Goal: Task Accomplishment & Management: Use online tool/utility

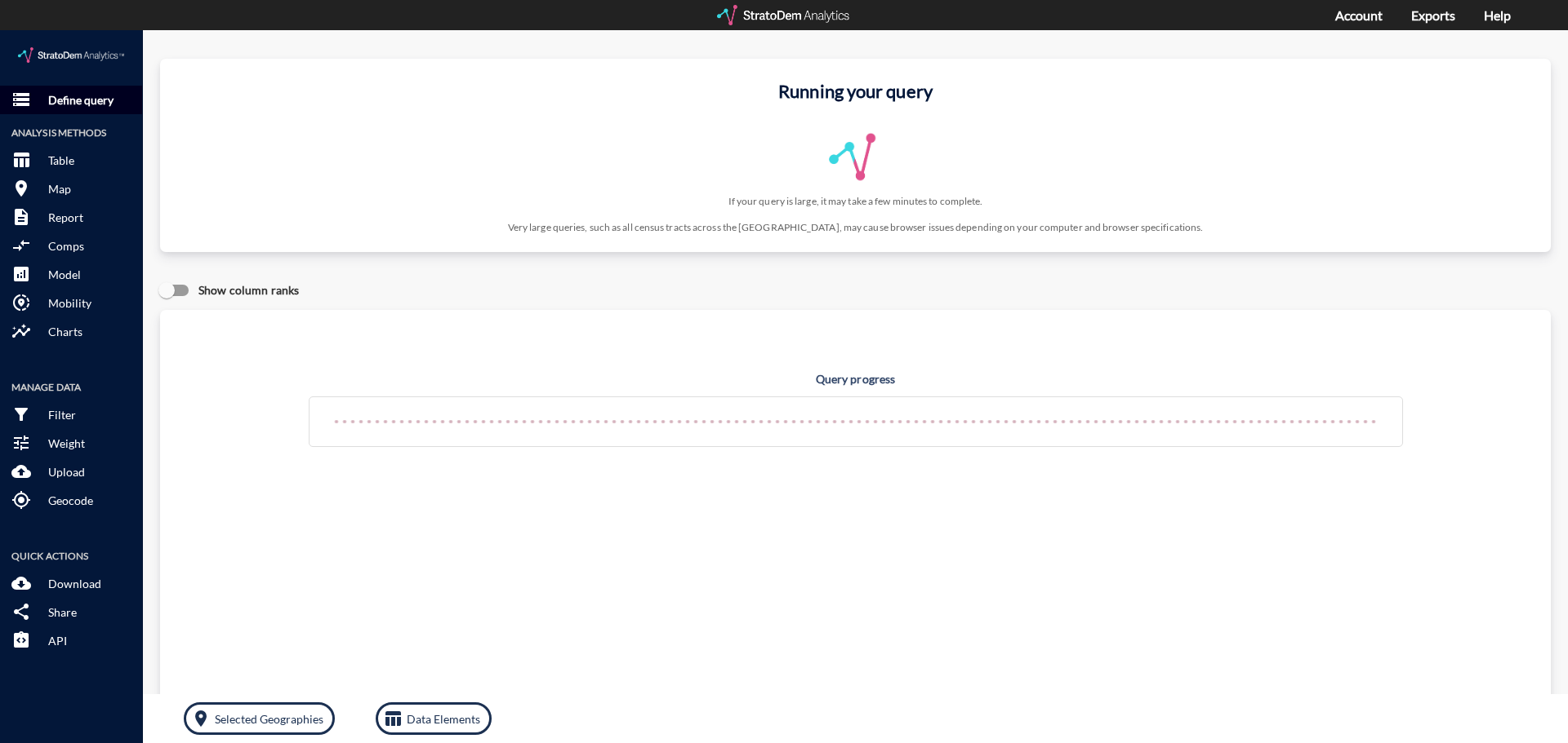
click p "Define query"
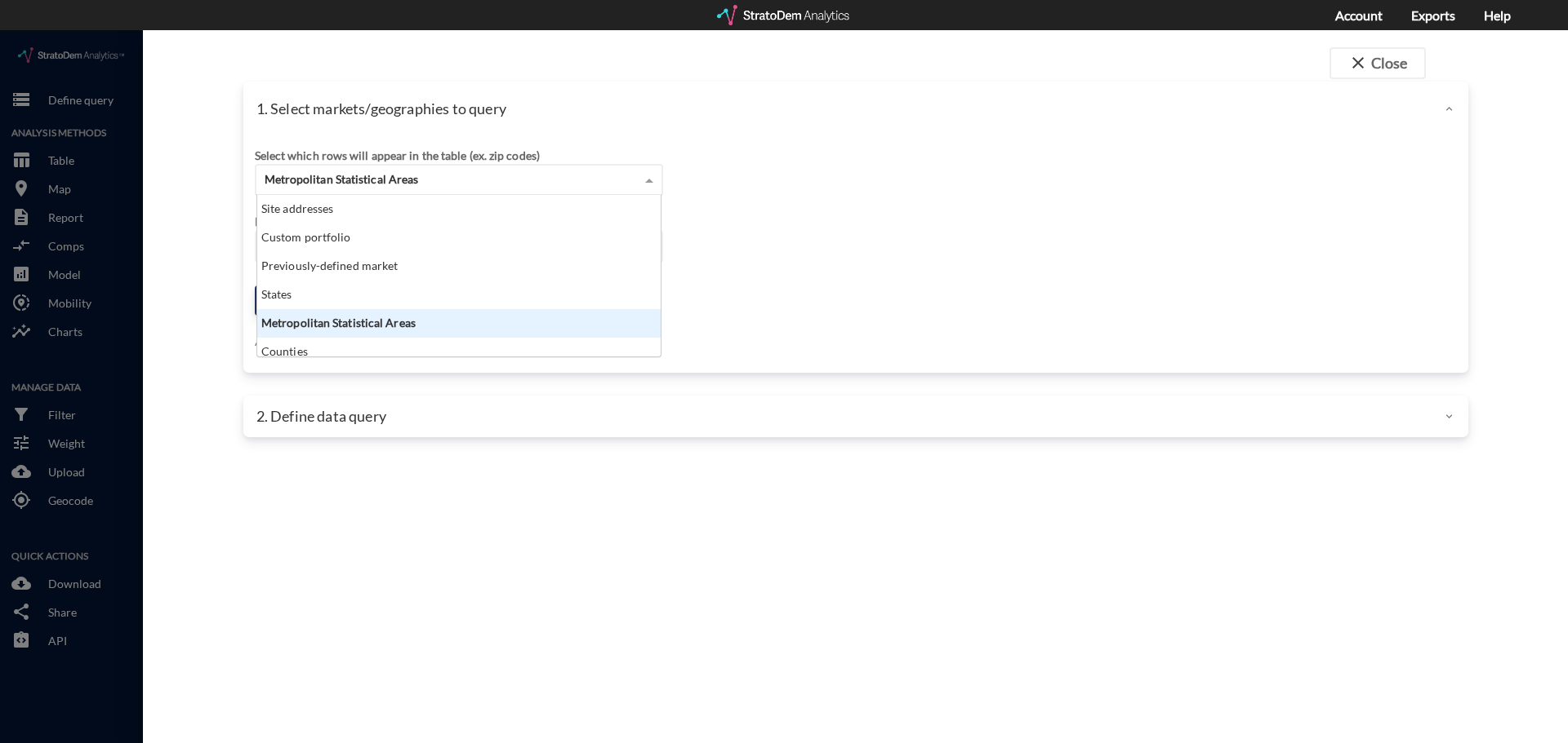
click span "Metropolitan Statistical Areas"
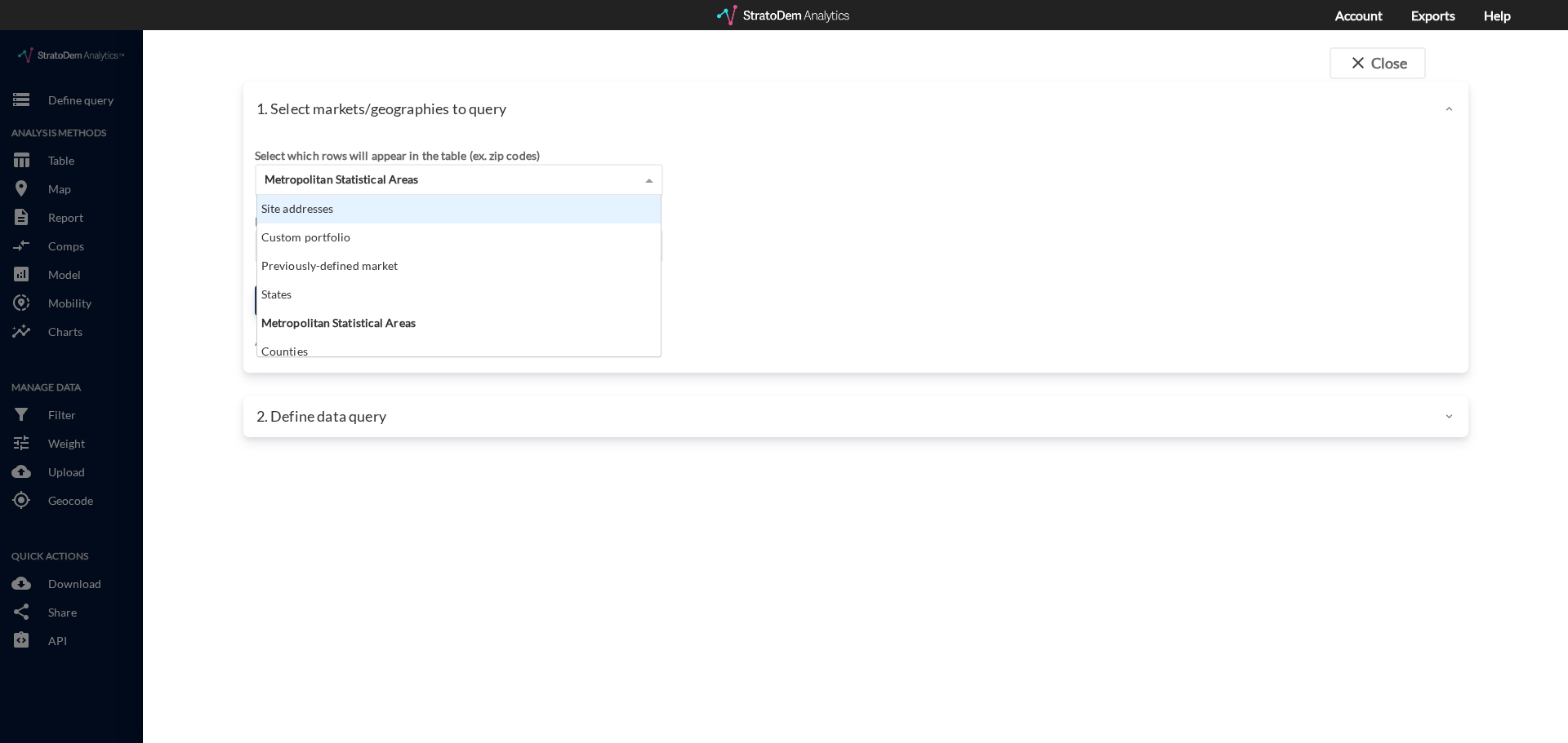
click div "Site addresses"
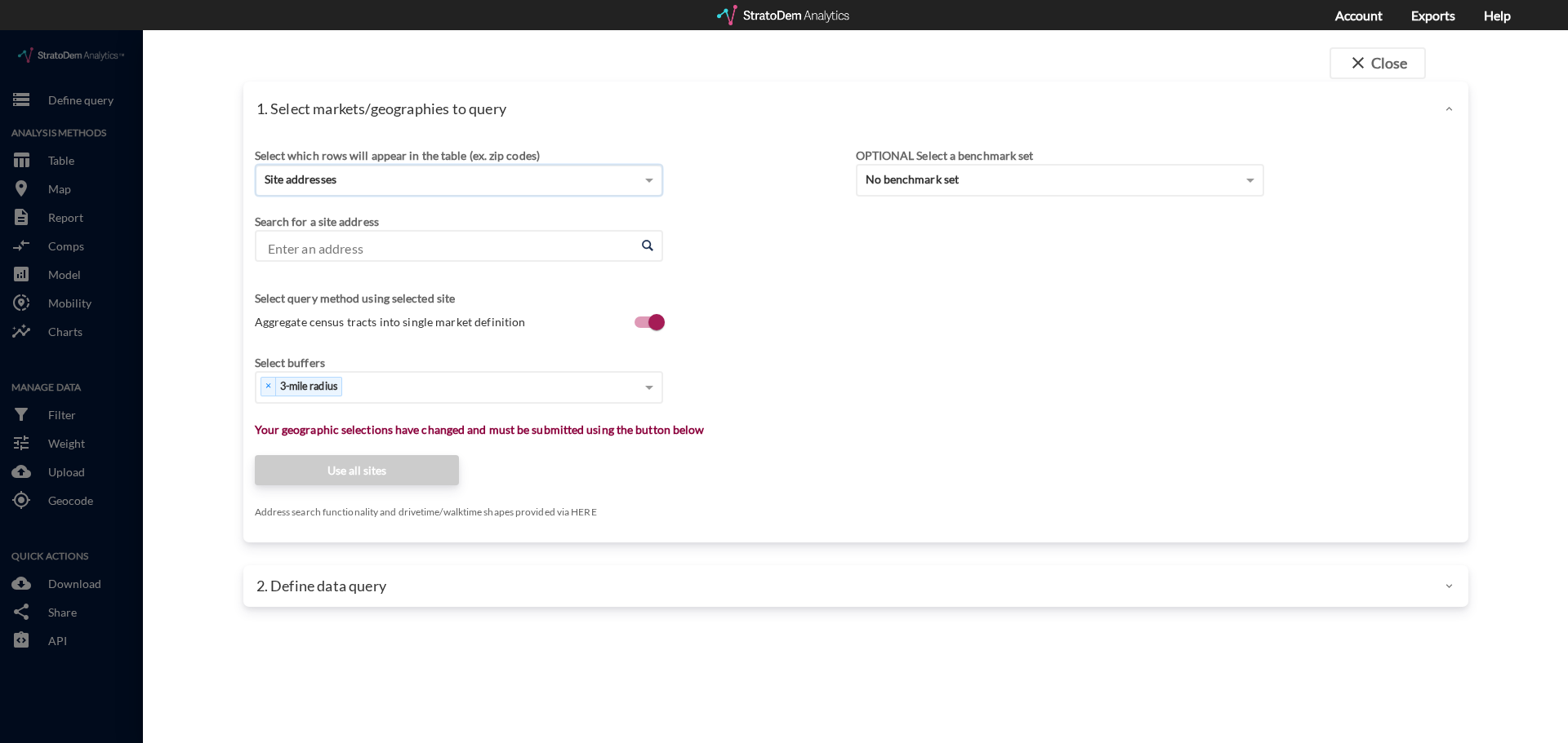
click input "Enter an address"
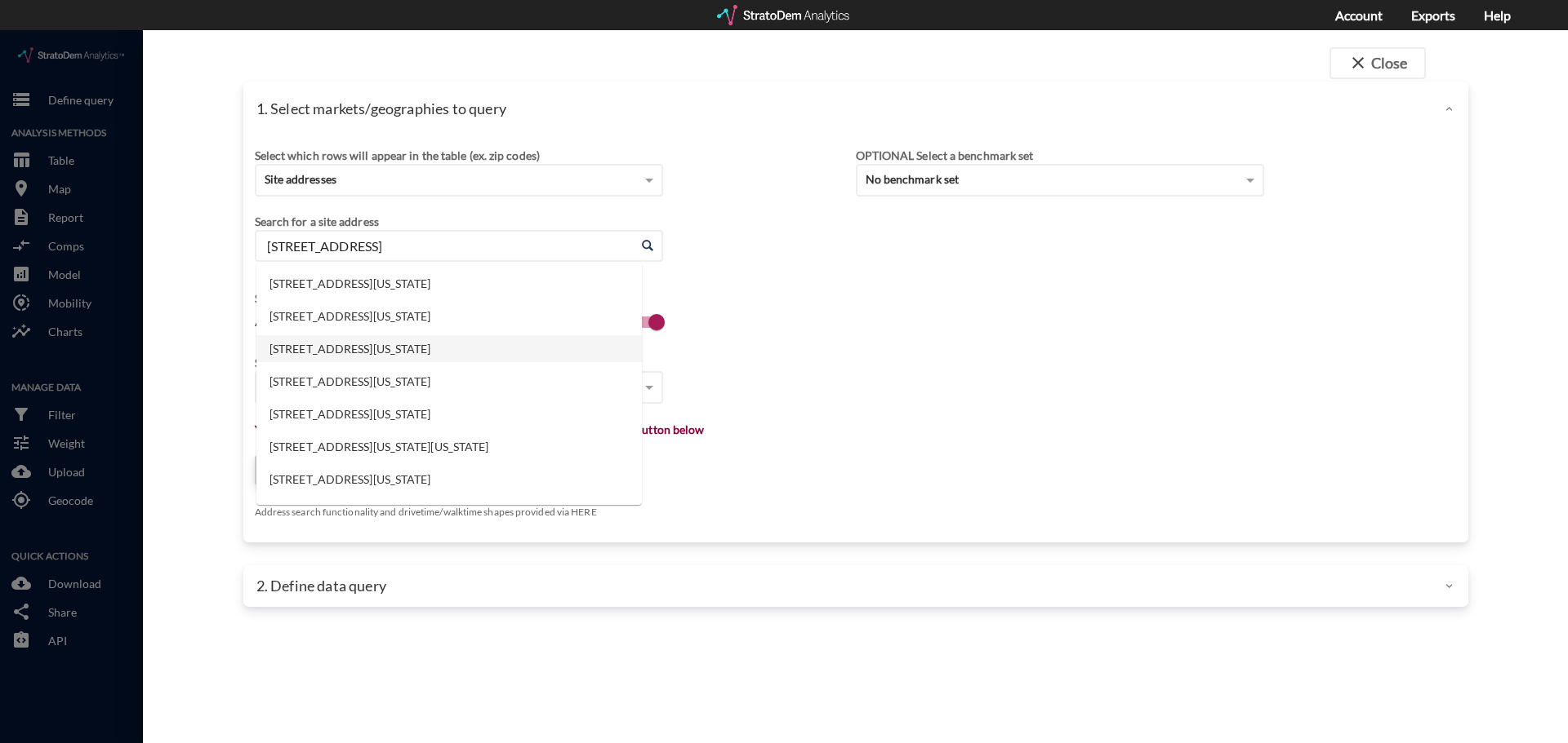
click li "[STREET_ADDRESS][US_STATE]"
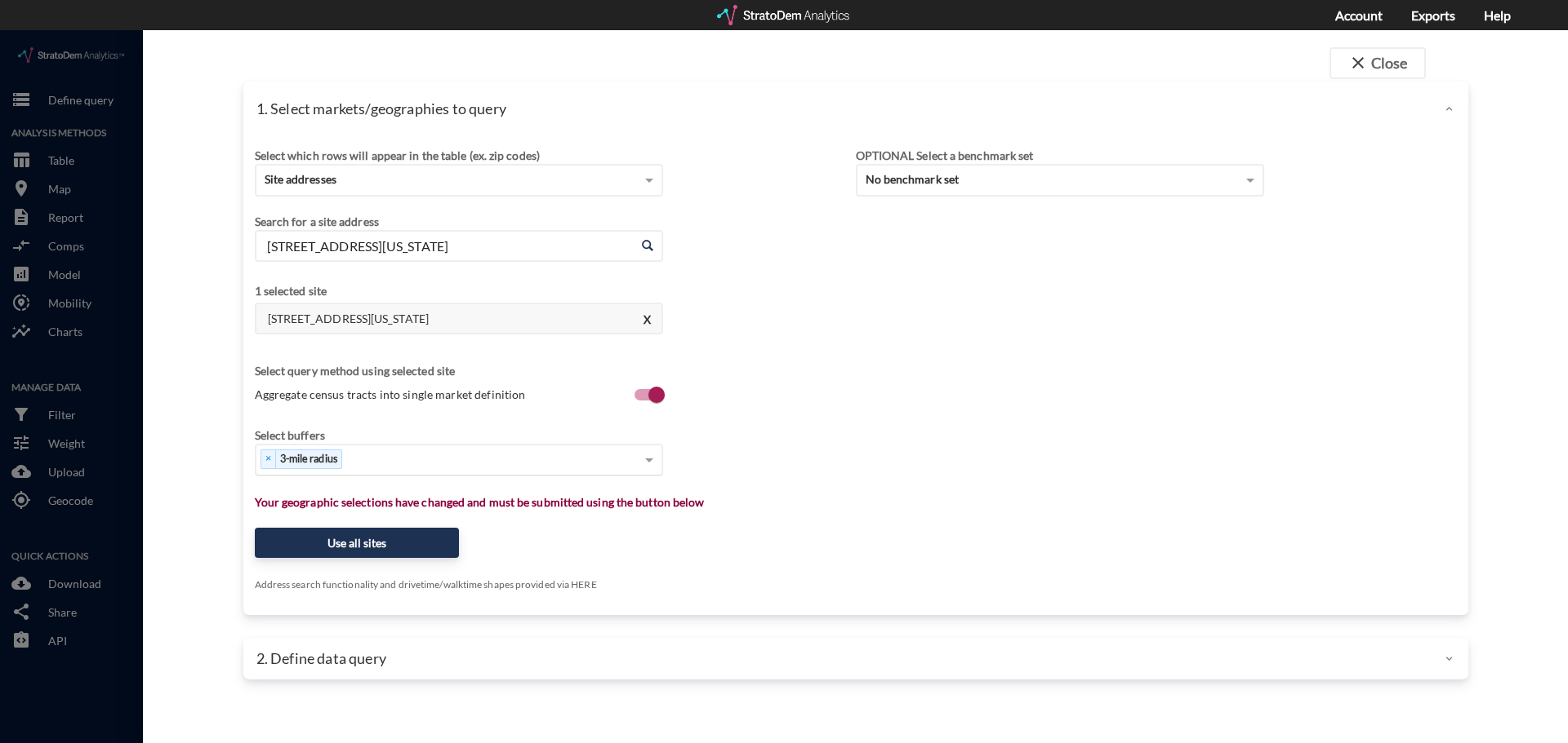
type input "[STREET_ADDRESS][US_STATE]"
click div "× 3-mile radius"
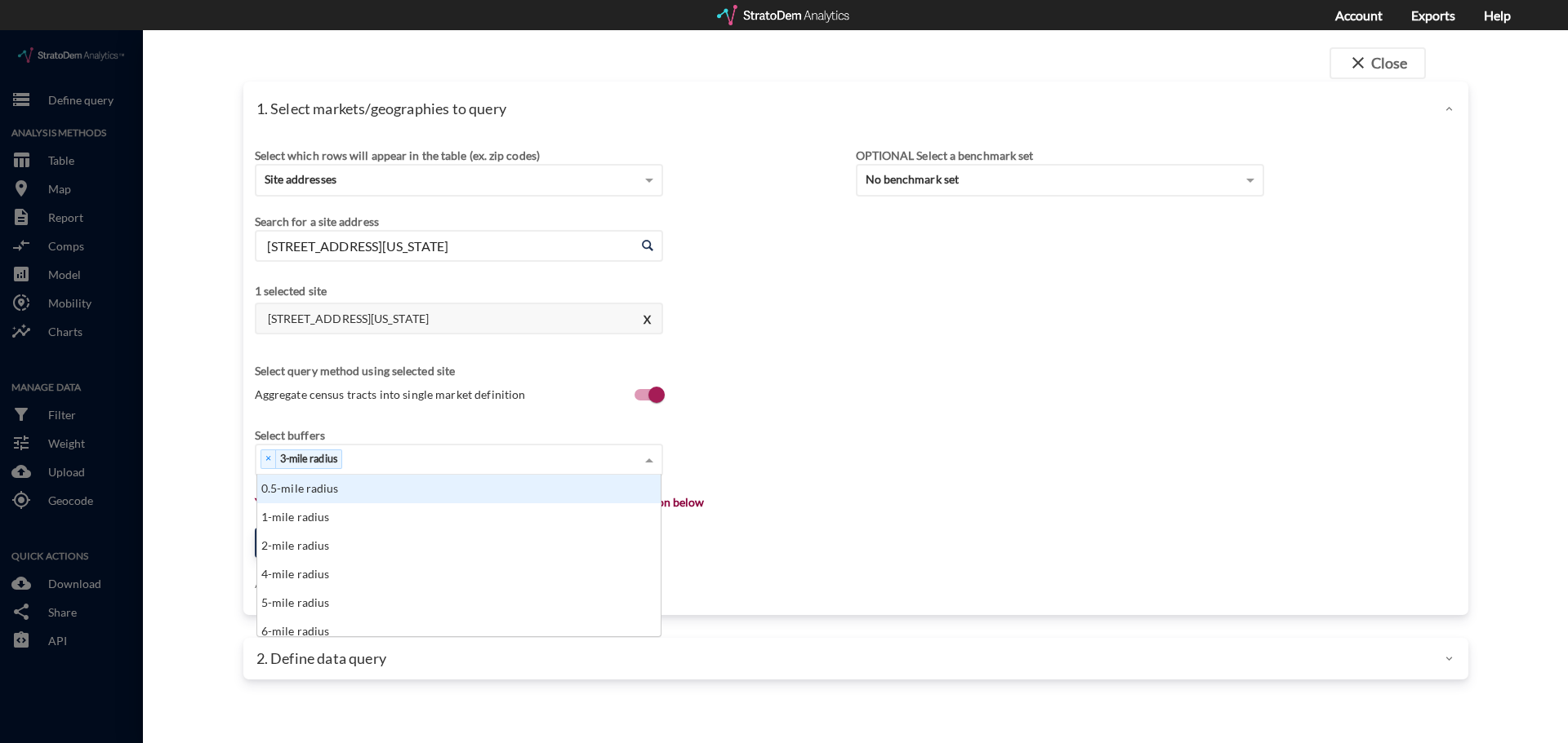
click div "Select buffers × 3-mile radius 0.5-mile radius 1-mile radius 2-mile radius 4-mi…"
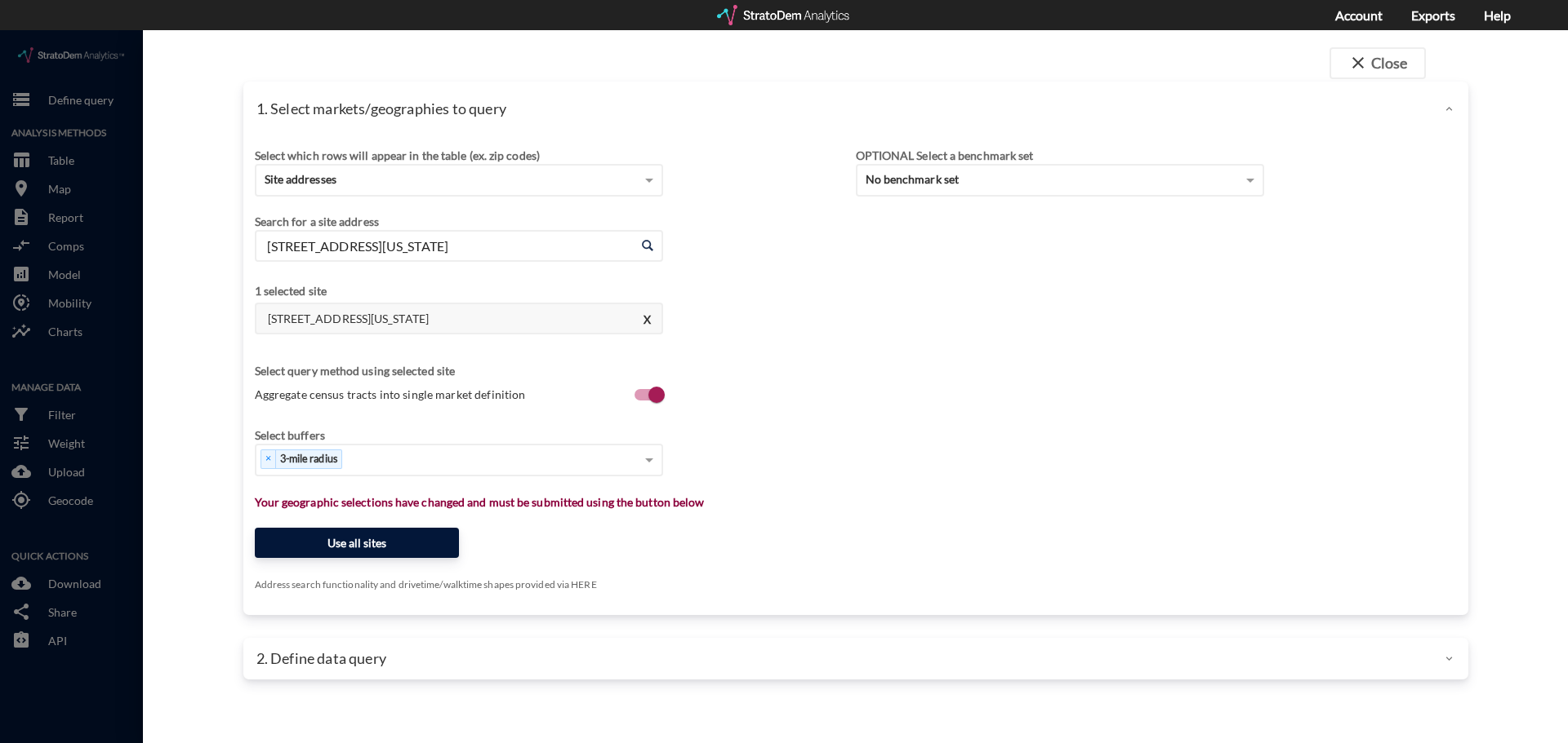
click button "Use all sites"
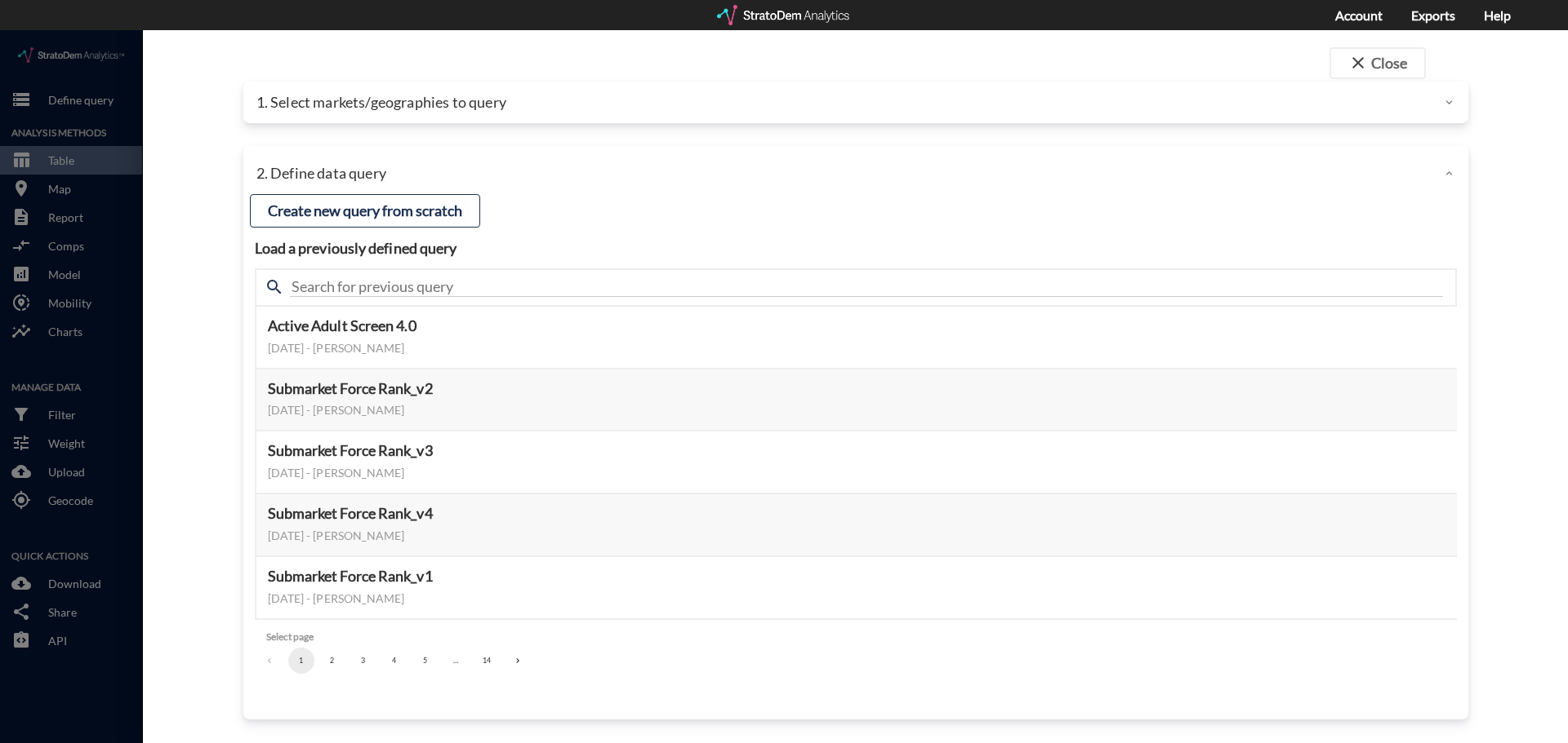
click div "1. Select markets/geographies to query"
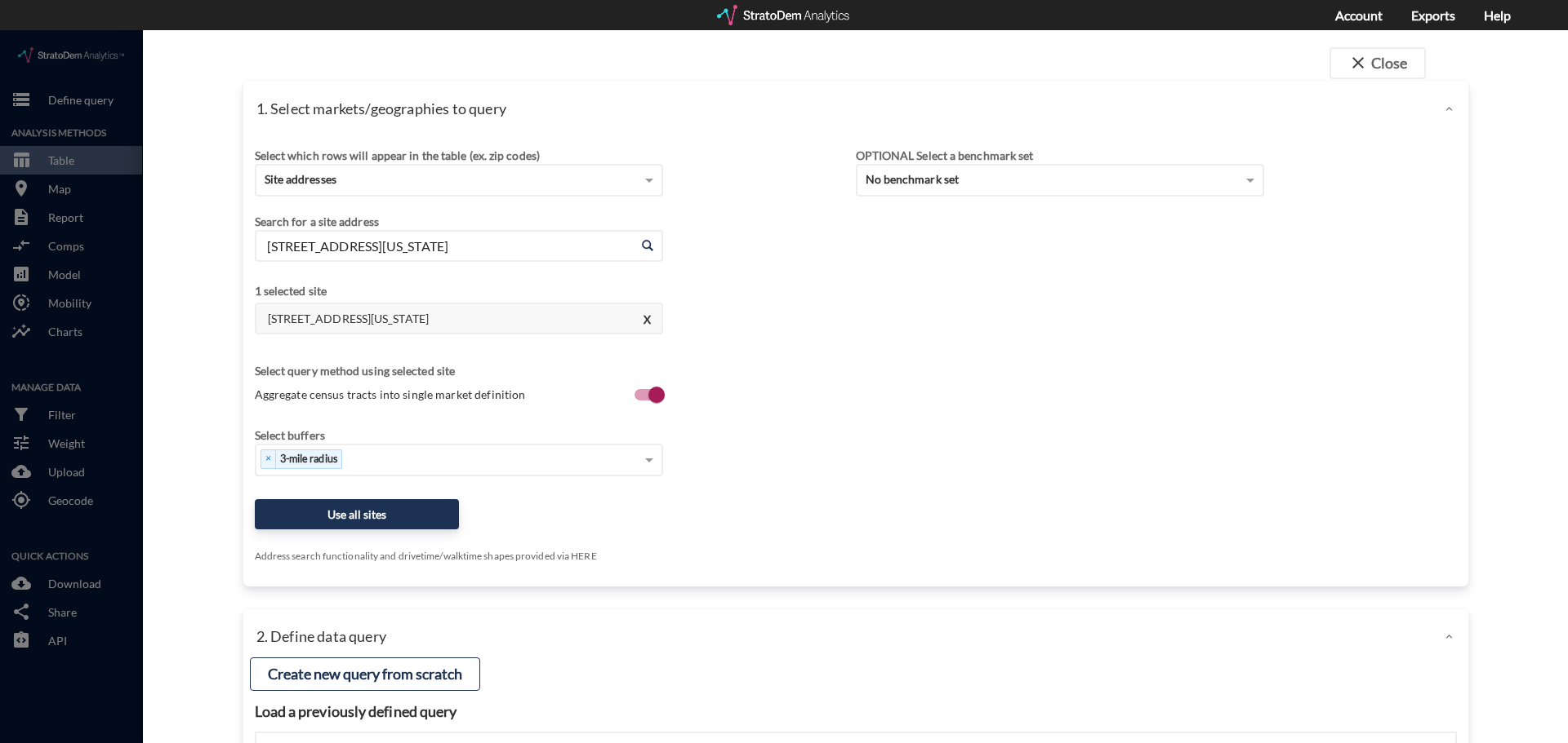
click div "Select which rows will appear in the table (ex. zip codes) Site addresses Selec…"
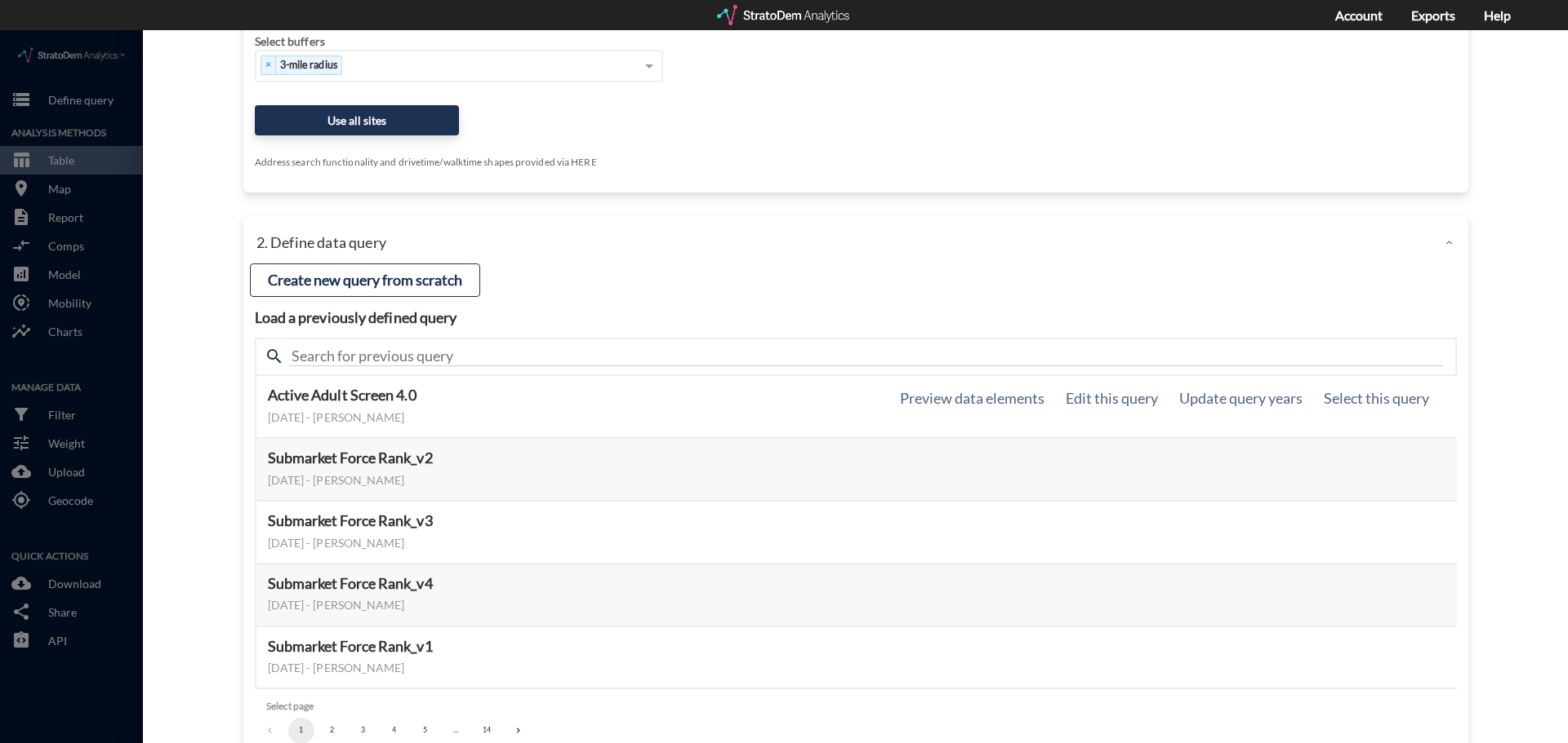
scroll to position [463, 0]
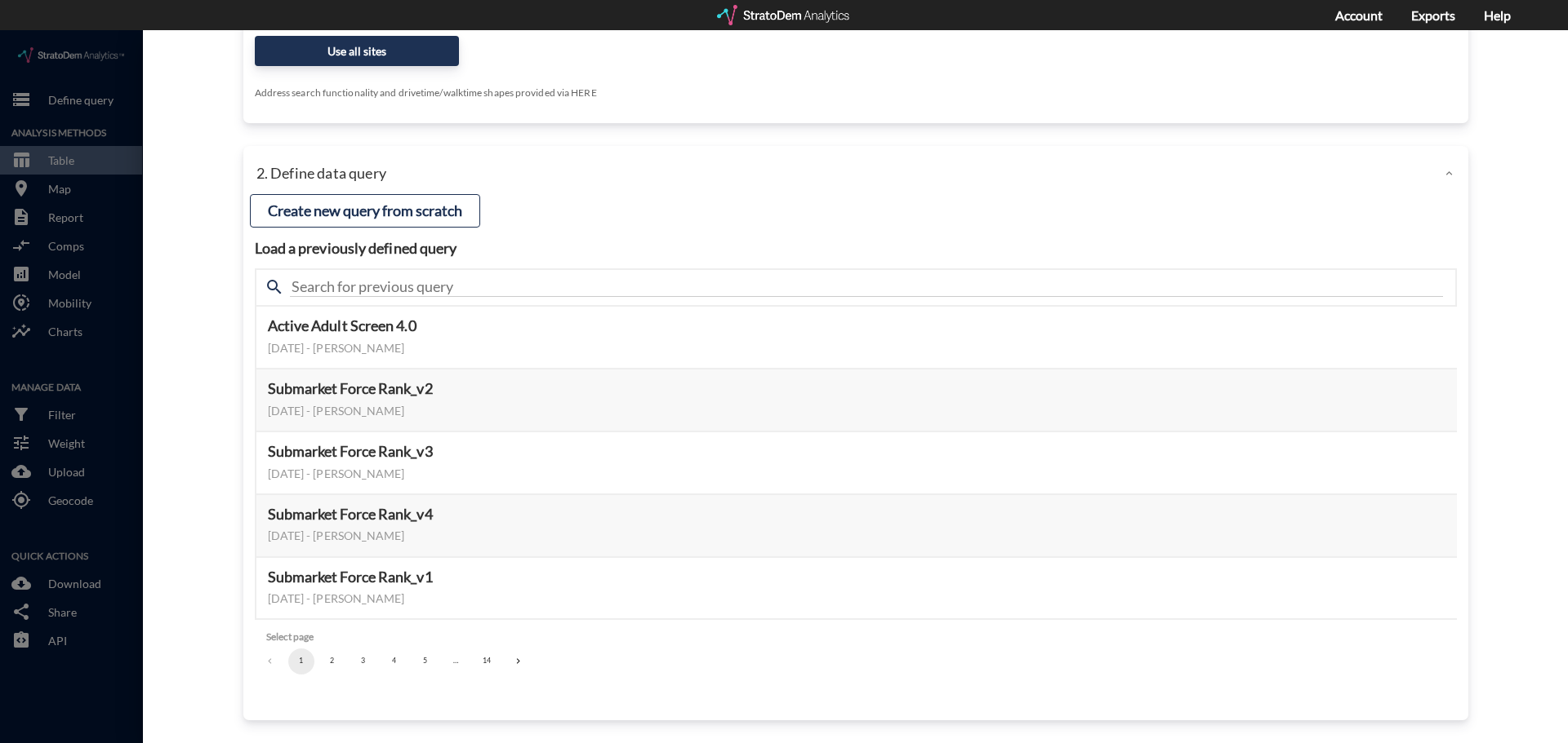
click button "2"
click button "3"
click button "4"
click button "5"
click button "6"
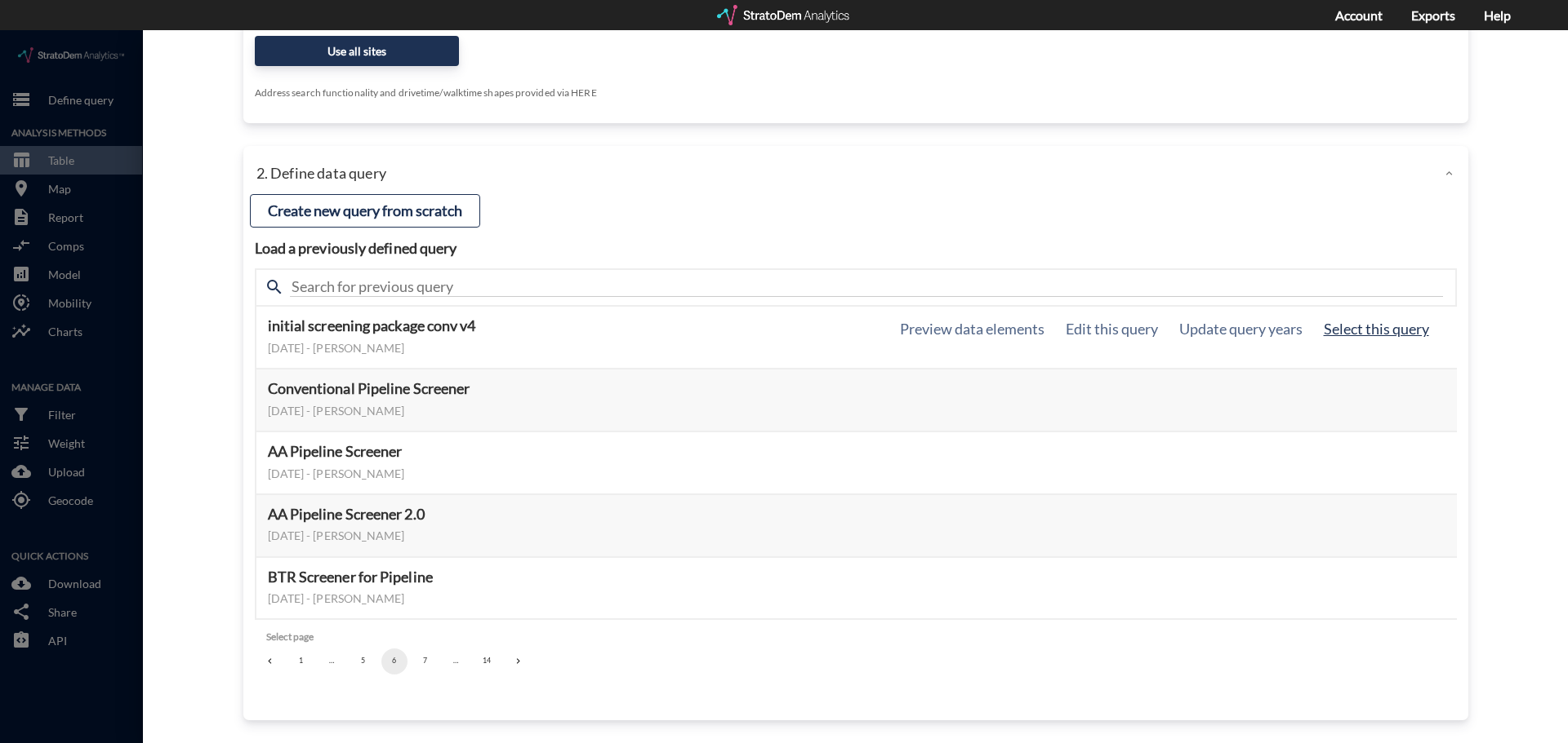
click button "Select this query"
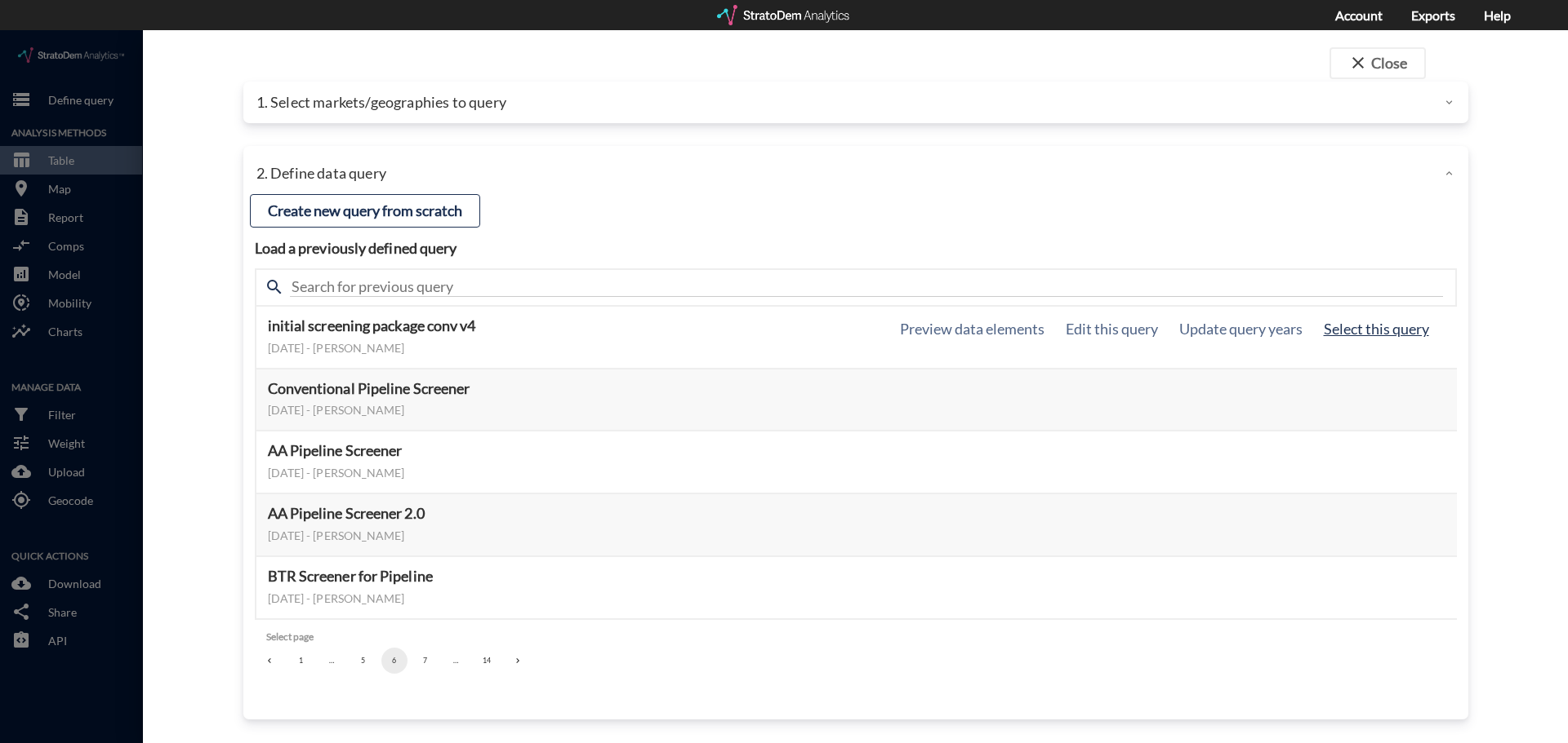
scroll to position [31, 0]
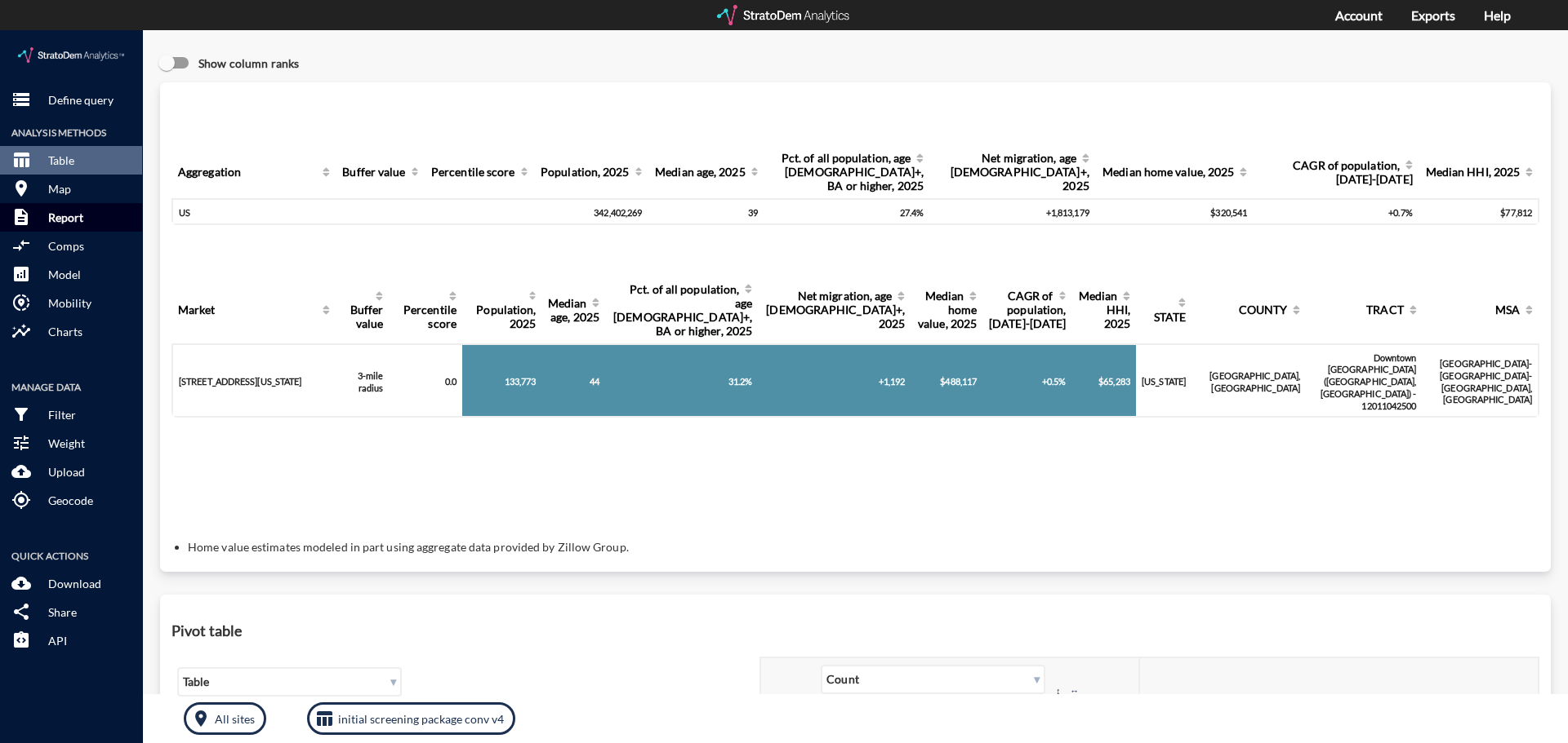
click p "Report"
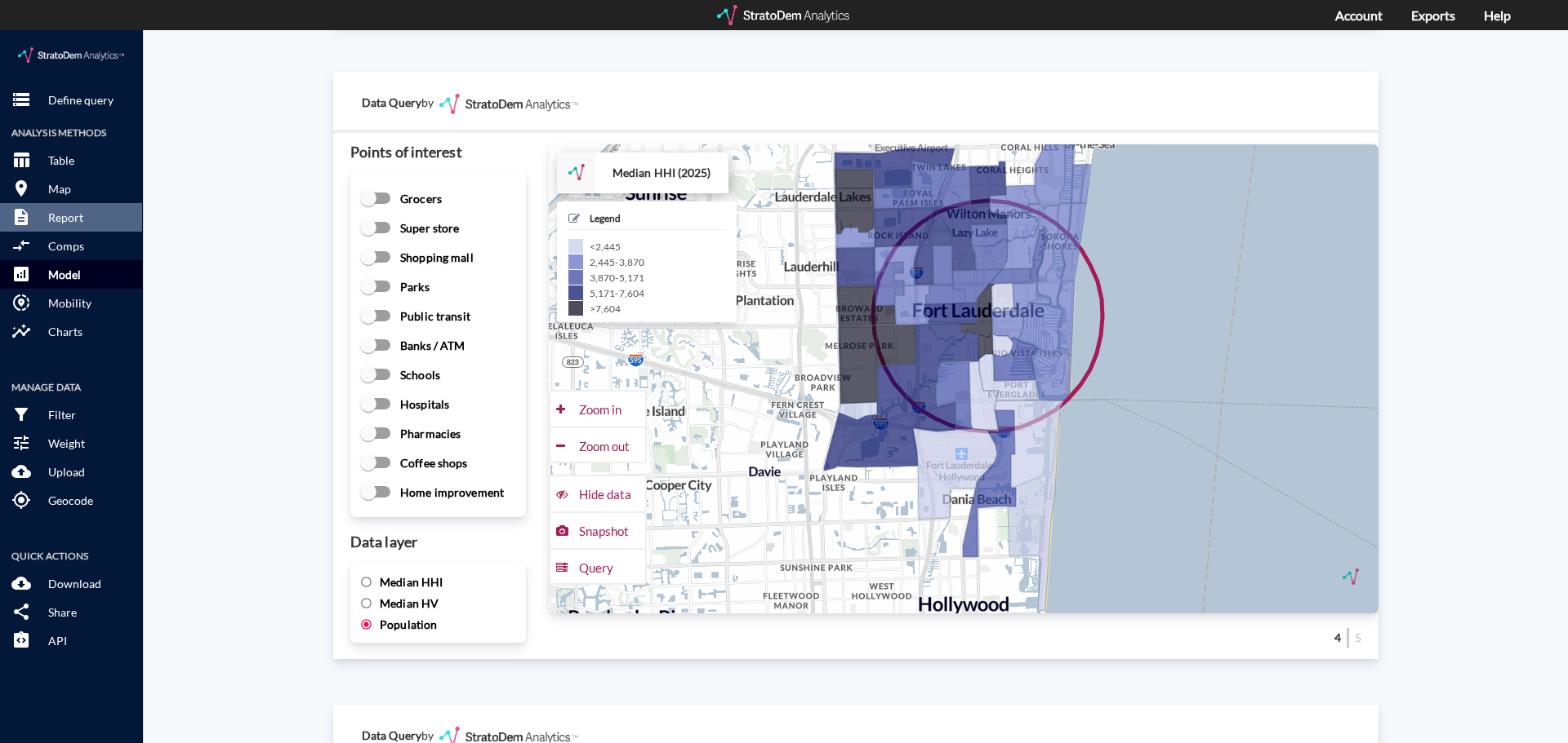
scroll to position [1943, 0]
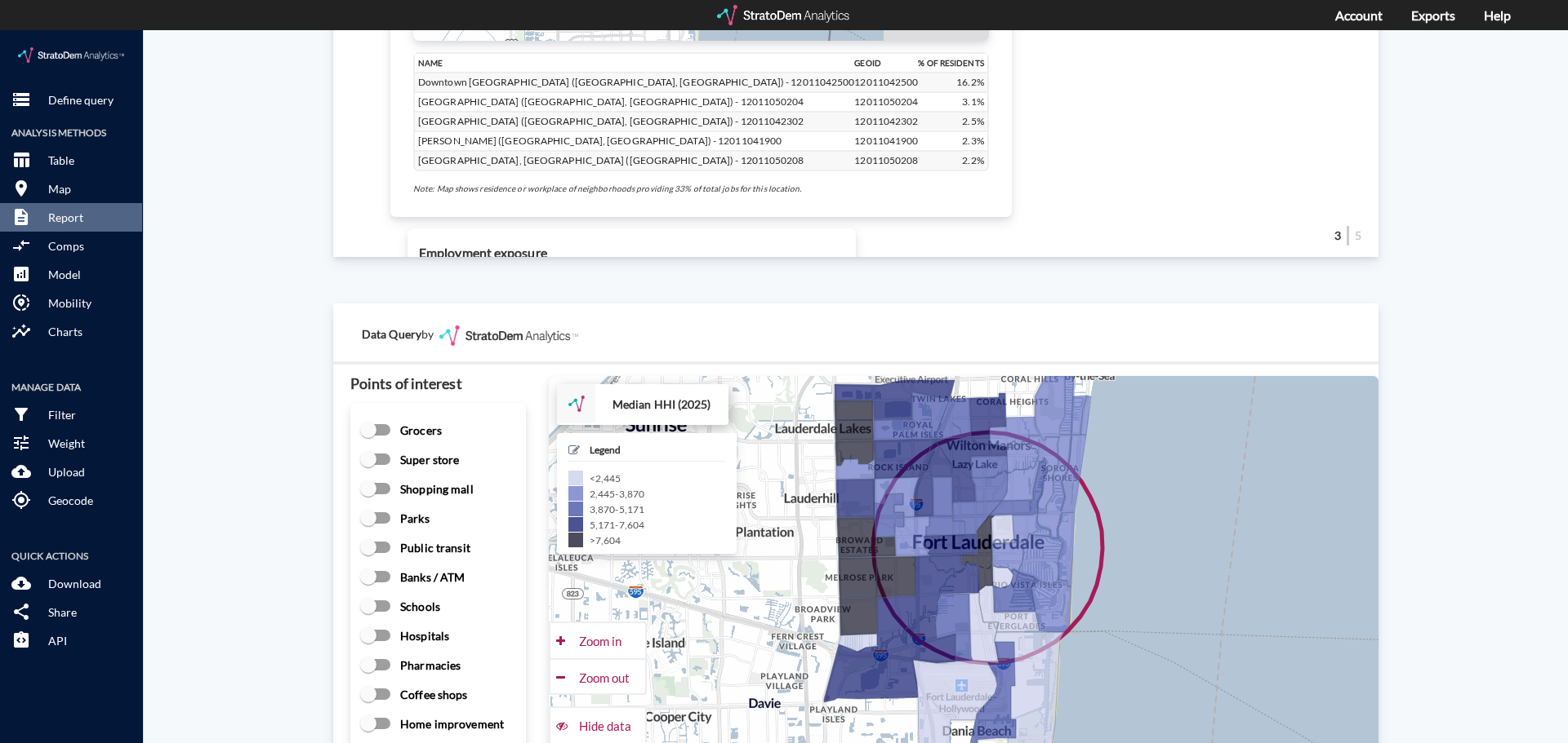
click div "Site report Generate a site report for a given location, (optionally) benchmark…"
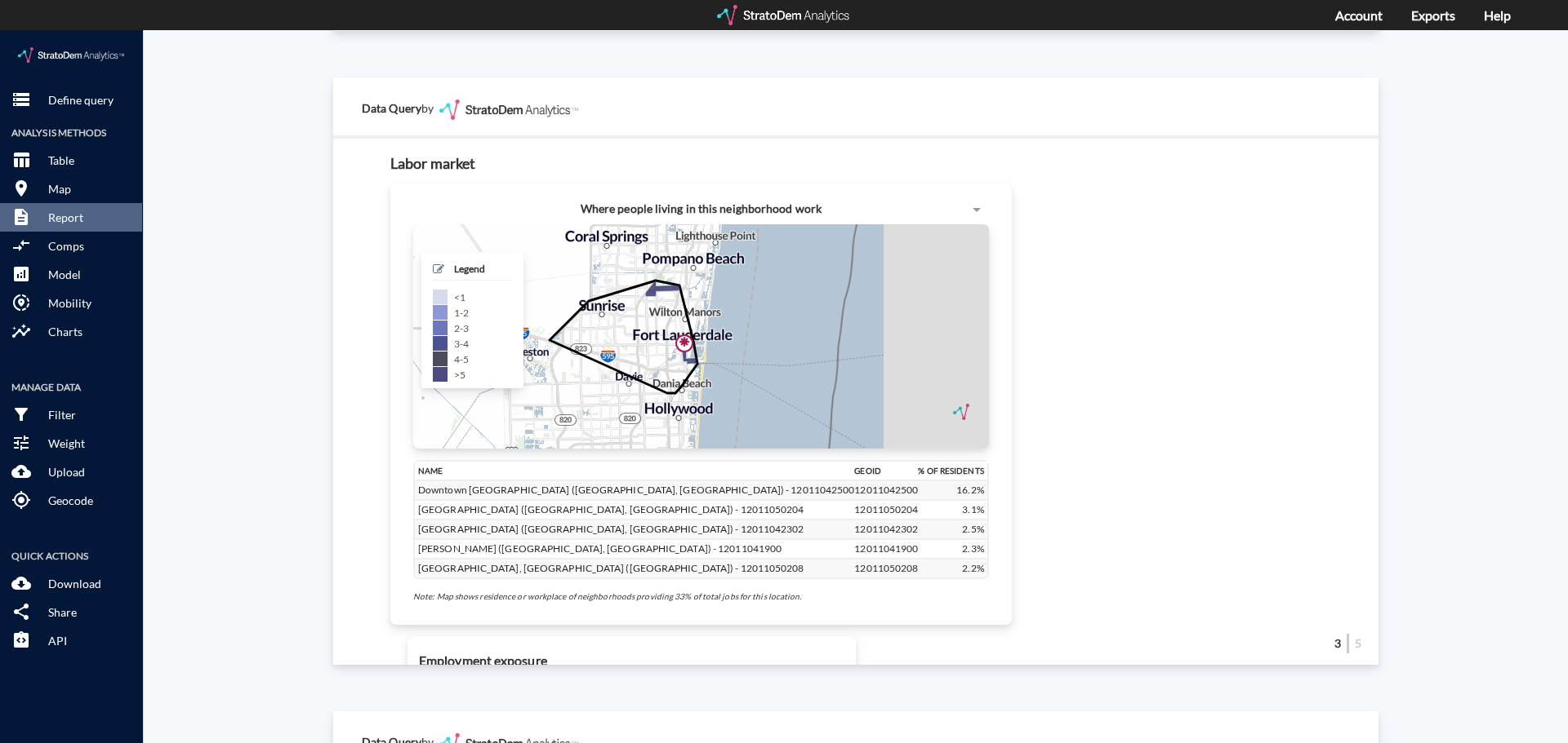
scroll to position [1453, 0]
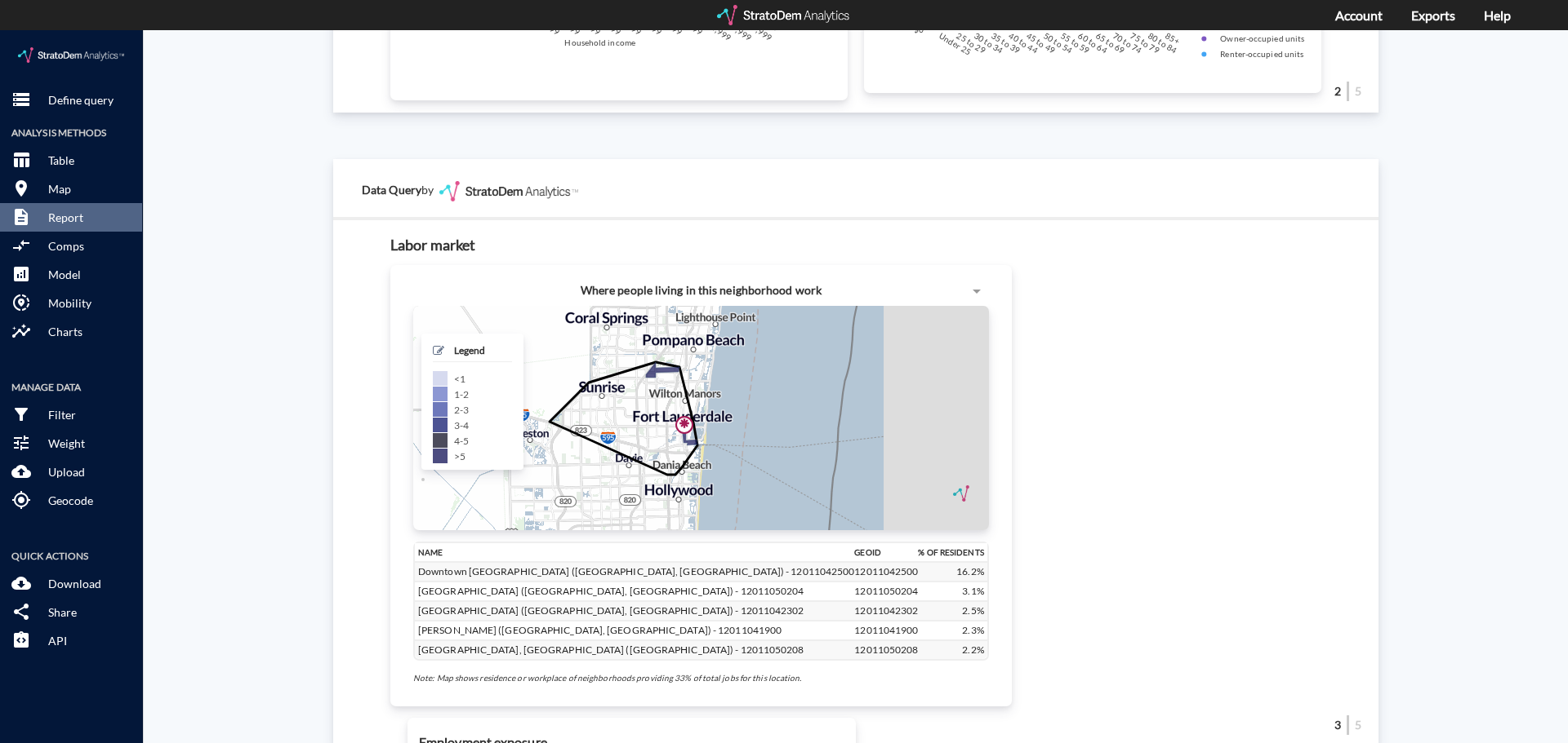
click h5 "Legend"
click span
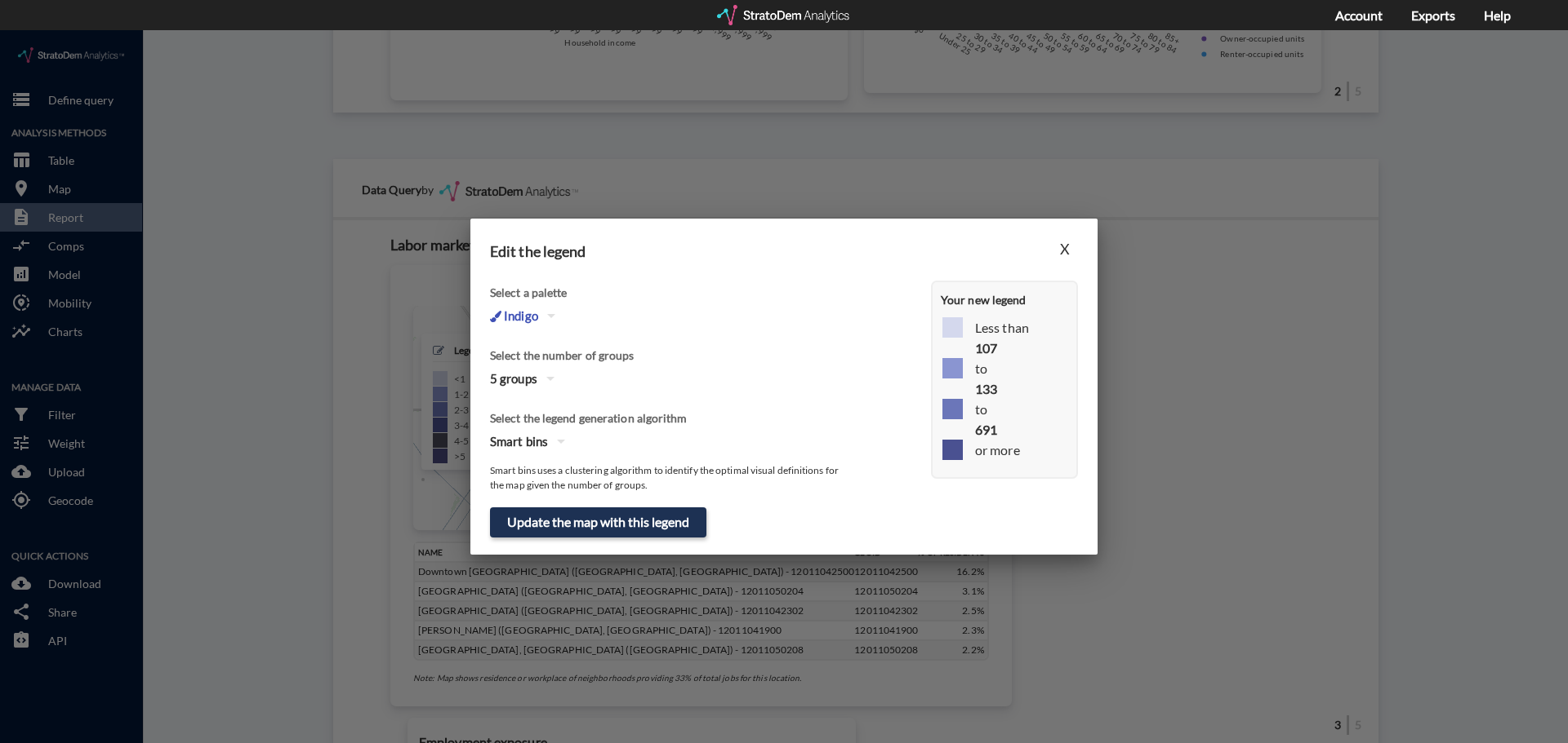
click icon "button"
click div "3"
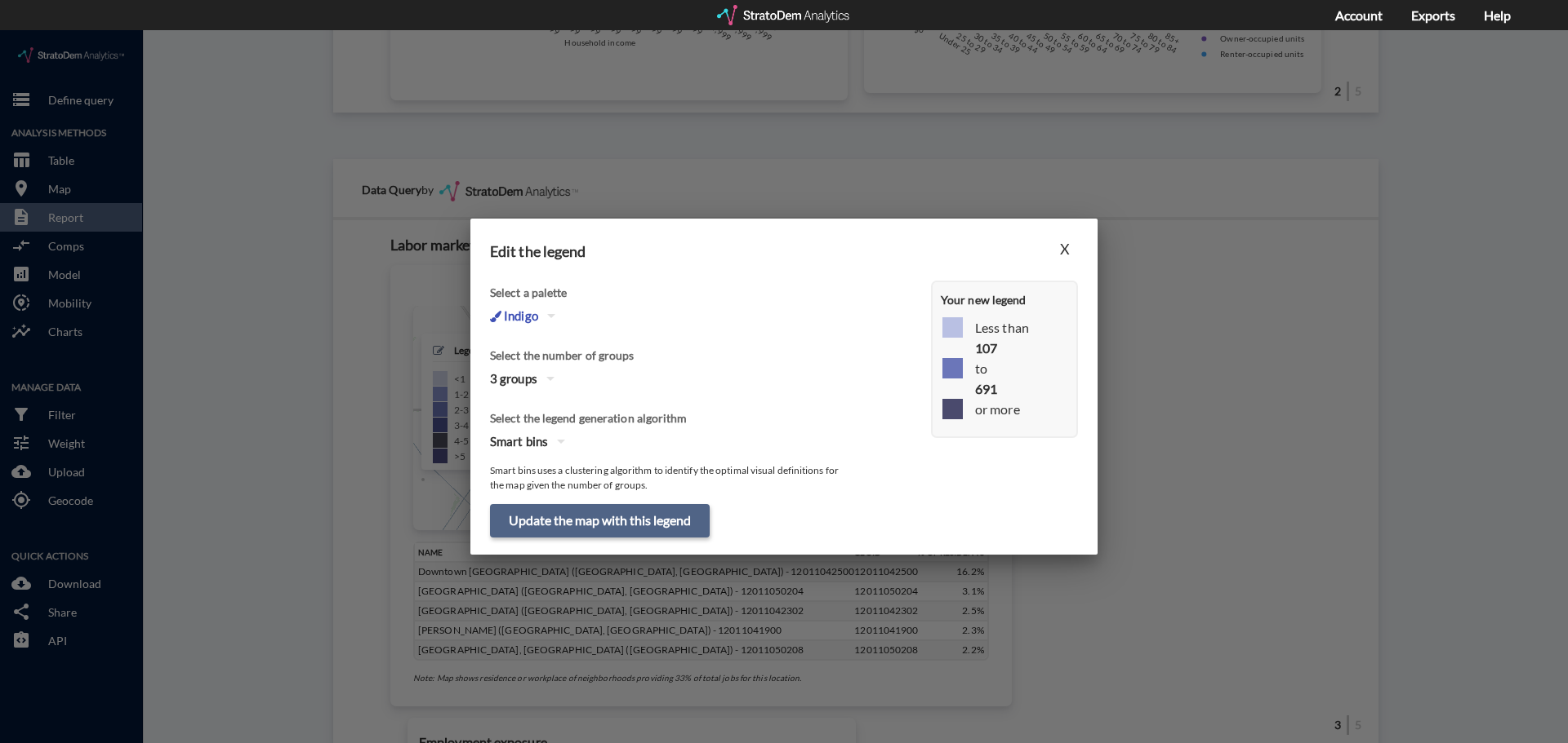
click button "Update the map with this legend"
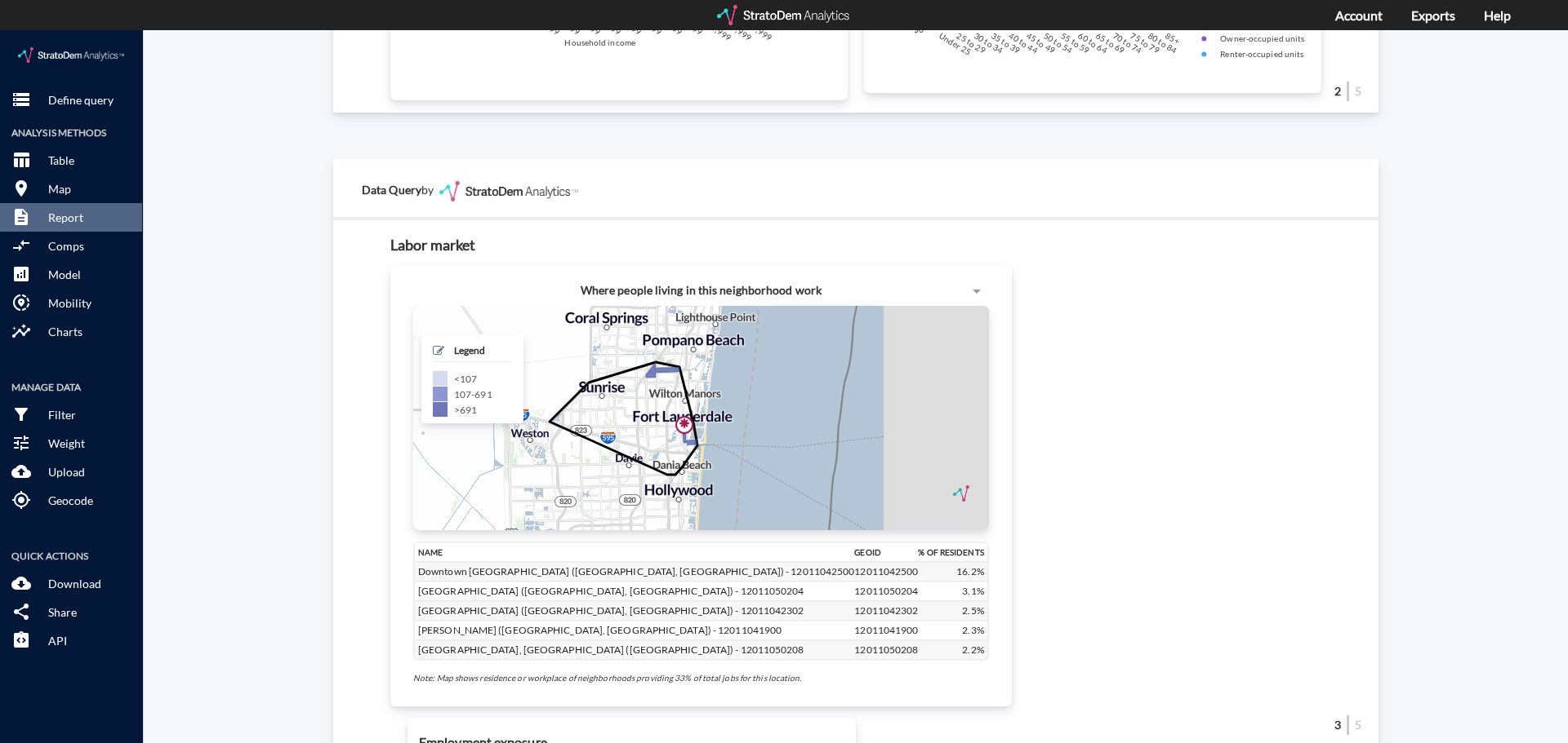
click div "Site report Generate a site report for a given location, (optionally) benchmark…"
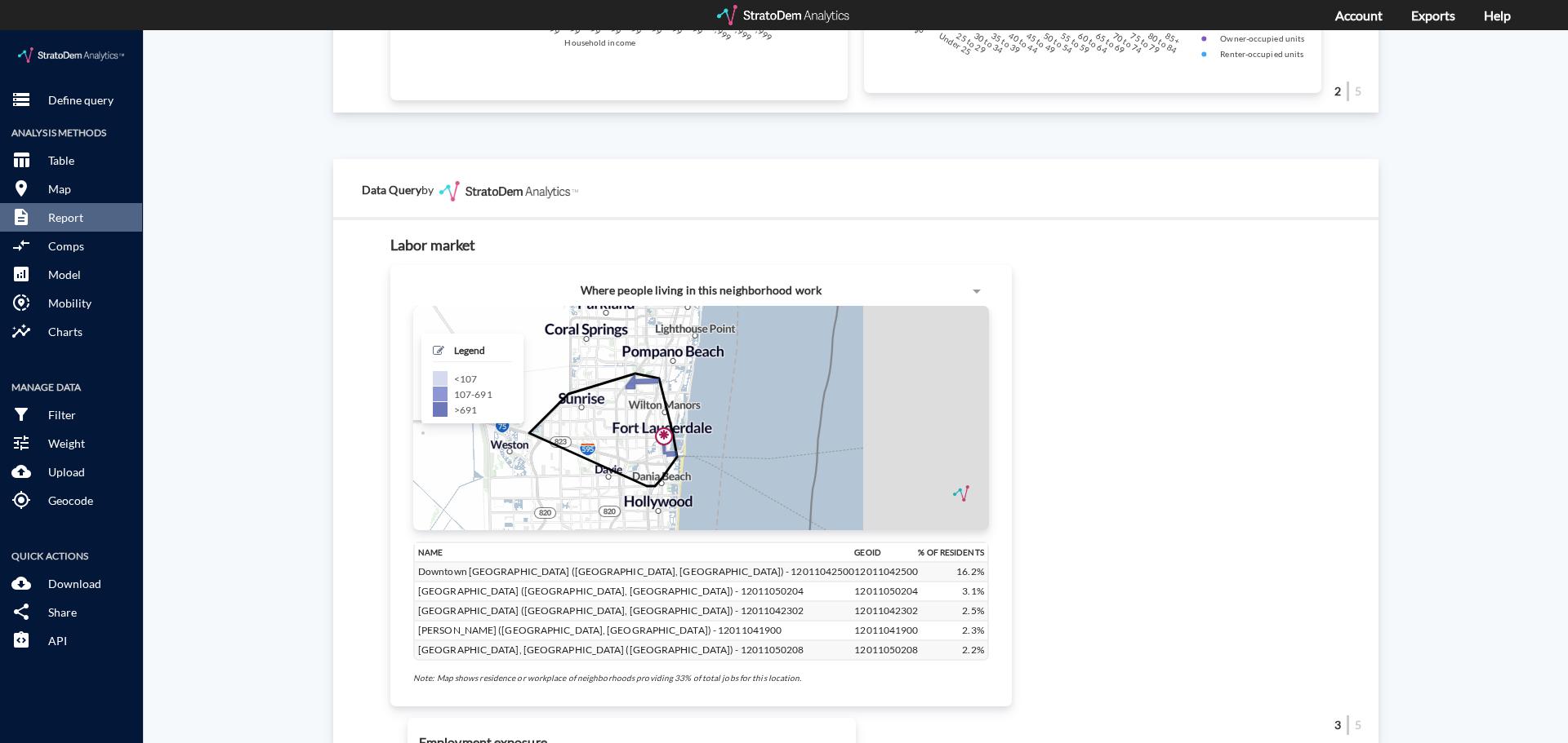
drag, startPoint x: 669, startPoint y: 405, endPoint x: 618, endPoint y: 419, distance: 52.9
click icon
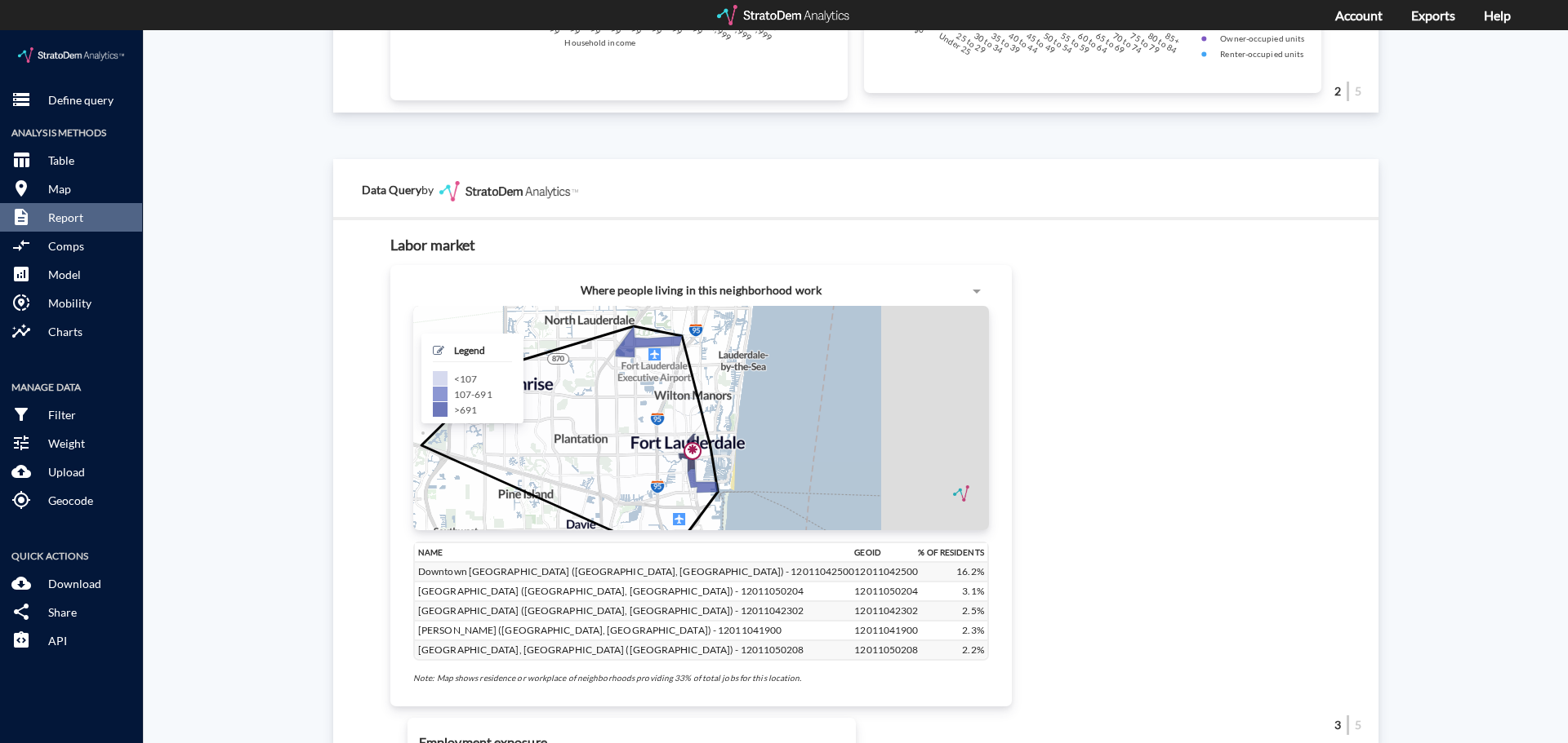
drag, startPoint x: 631, startPoint y: 421, endPoint x: 627, endPoint y: 453, distance: 32.2
click icon
click div "Site report Generate a site report for a given location, (optionally) benchmark…"
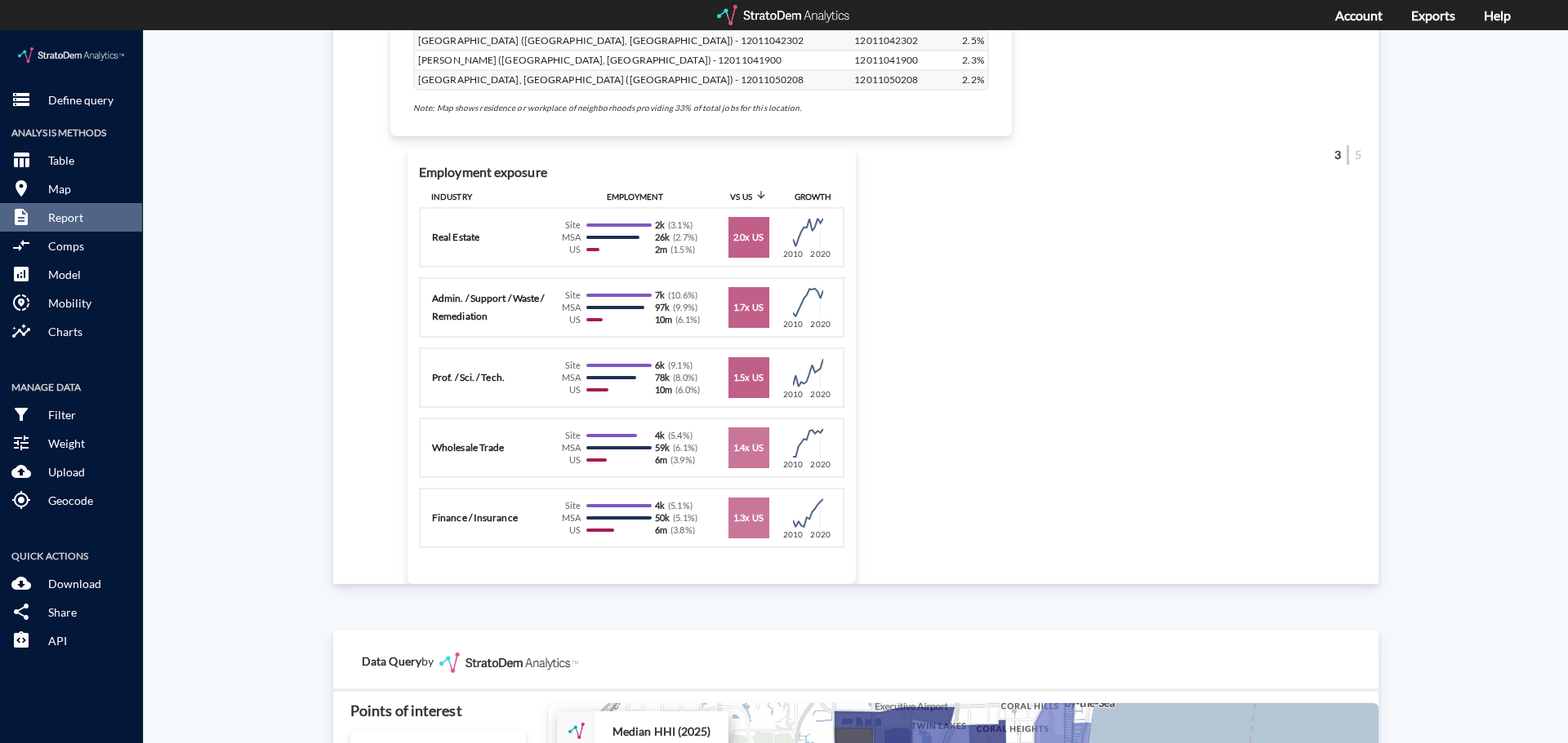
scroll to position [1616, 0]
